Goal: Transaction & Acquisition: Purchase product/service

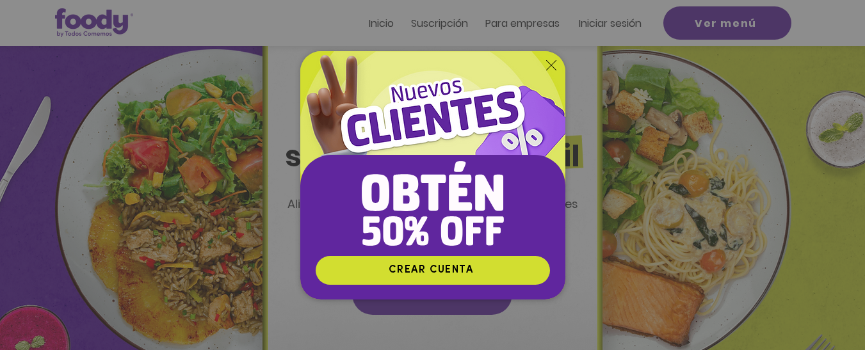
click at [546, 64] on icon "Volver al sitio" at bounding box center [551, 65] width 10 height 10
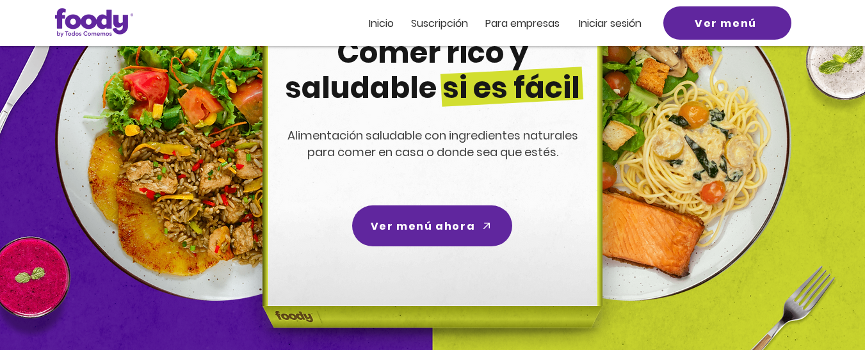
scroll to position [126, 0]
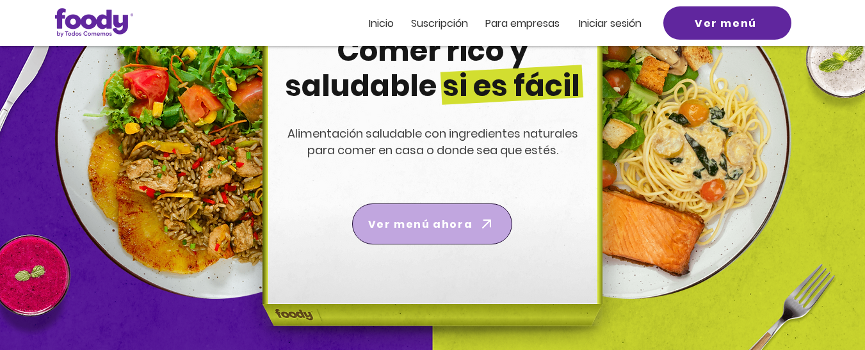
click at [427, 234] on span "Ver menú ahora" at bounding box center [432, 224] width 155 height 36
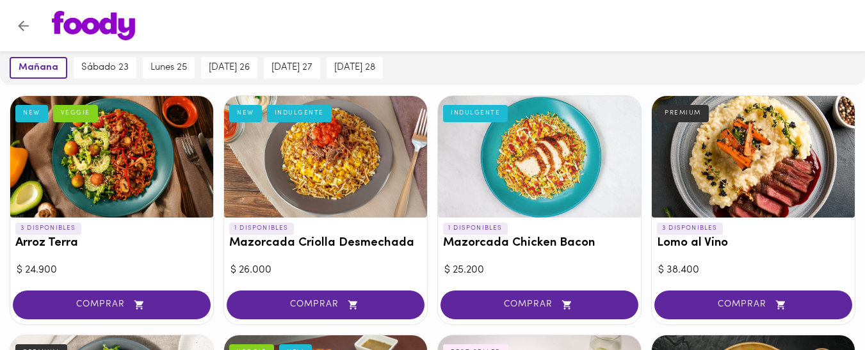
scroll to position [96, 0]
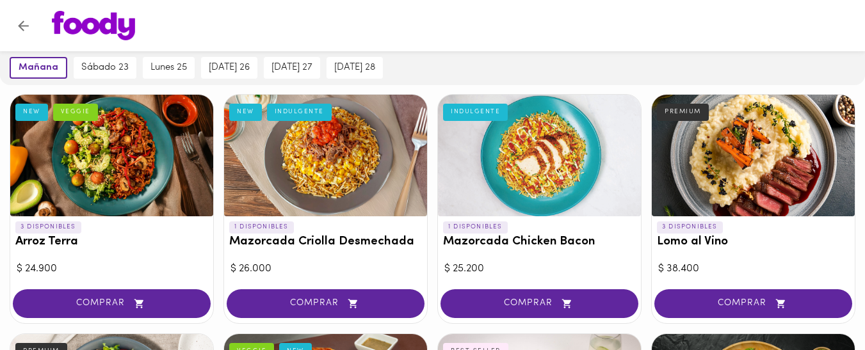
click at [143, 279] on div "3 DISPONIBLES Arroz Terra NEW VEGGIE $ 24.900 COMPRAR" at bounding box center [112, 208] width 204 height 229
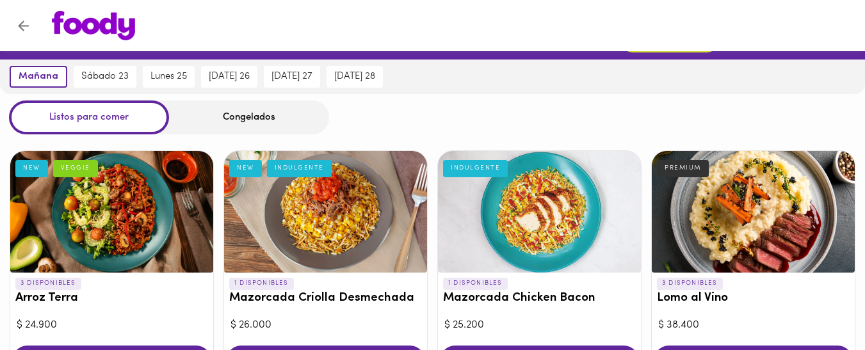
scroll to position [0, 0]
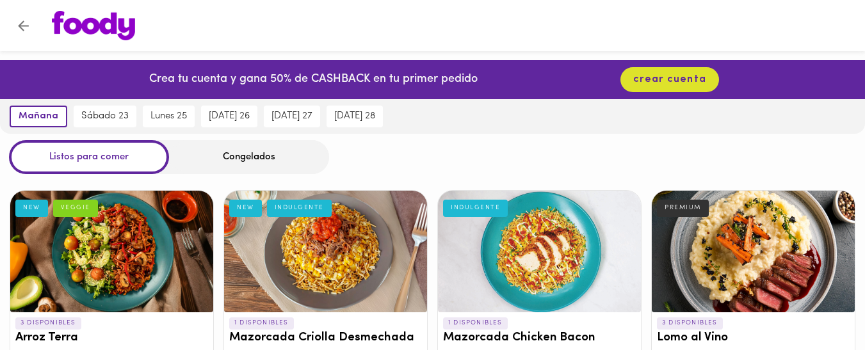
click at [16, 28] on icon "Volver" at bounding box center [23, 26] width 16 height 16
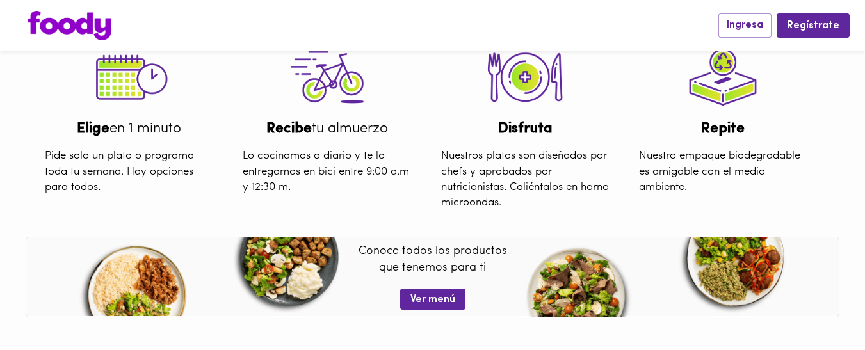
scroll to position [402, 0]
